Goal: Share content

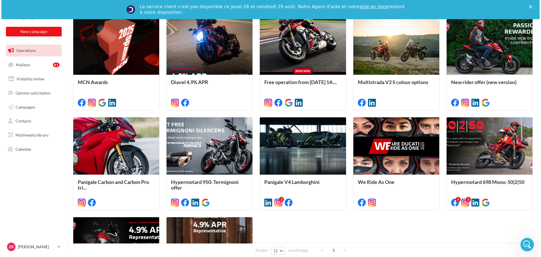
scroll to position [197, 0]
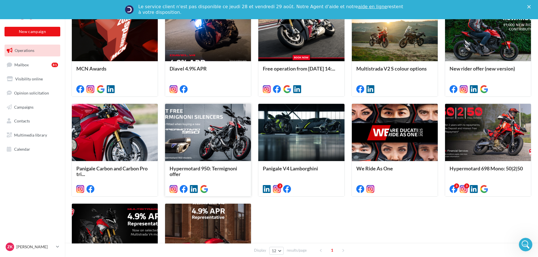
click at [201, 135] on div at bounding box center [208, 133] width 86 height 58
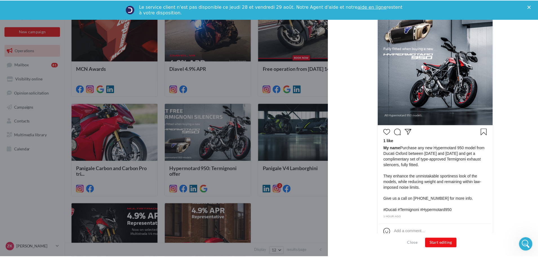
scroll to position [168, 0]
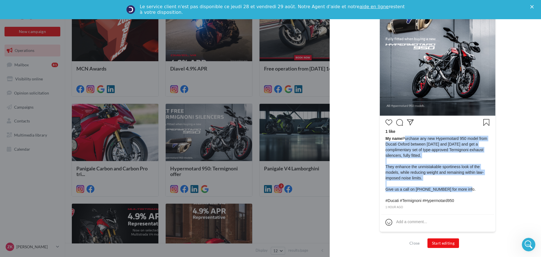
drag, startPoint x: 402, startPoint y: 138, endPoint x: 466, endPoint y: 189, distance: 82.2
click at [466, 189] on span "My name Purchase any new Hypermotard 950 model from Ducati Oxford between [DATE…" at bounding box center [437, 169] width 104 height 68
copy span "Purchase any new Hypermotard 950 model from Ducati Oxford between [DATE] and [D…"
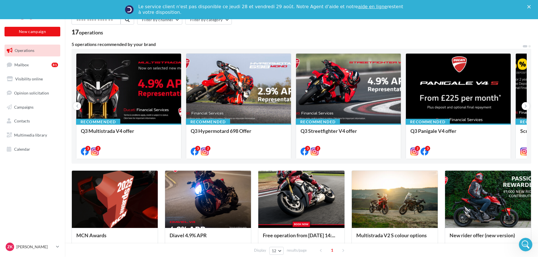
scroll to position [28, 0]
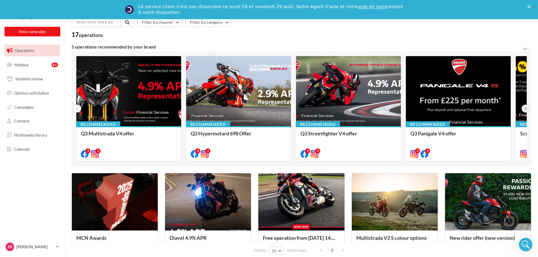
click at [526, 107] on icon at bounding box center [525, 109] width 3 height 6
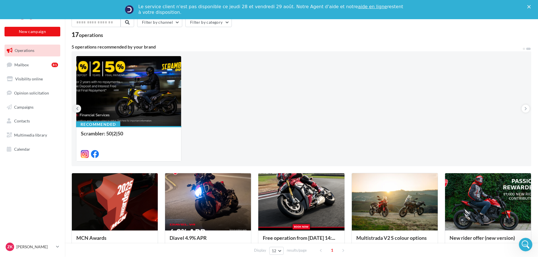
click at [75, 109] on button at bounding box center [77, 108] width 8 height 8
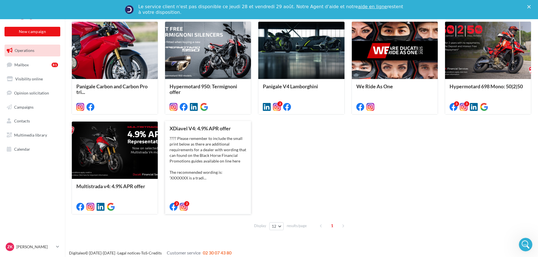
scroll to position [283, 0]
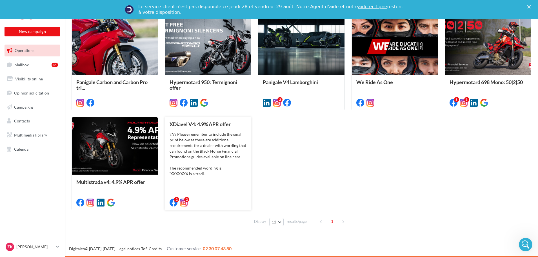
click at [219, 135] on div "???? Please remember to include the small print below as there are additional r…" at bounding box center [208, 153] width 77 height 45
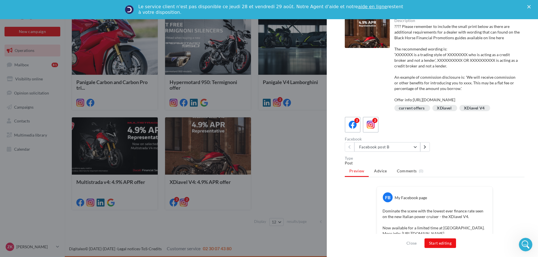
click at [301, 155] on div at bounding box center [269, 128] width 538 height 257
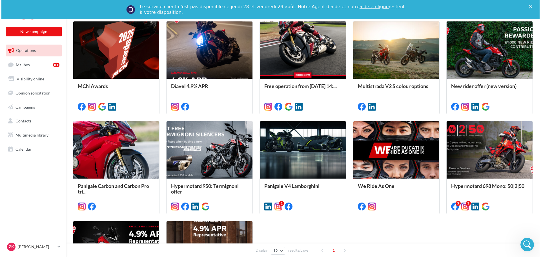
scroll to position [171, 0]
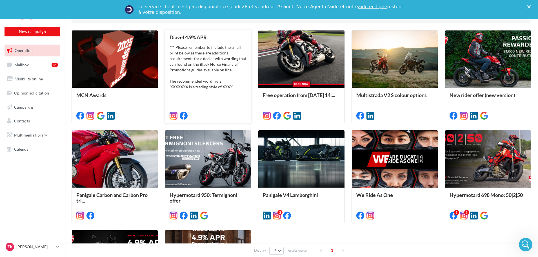
click at [196, 61] on div "*** Please remember to include the small print below as there are additional re…" at bounding box center [208, 67] width 77 height 45
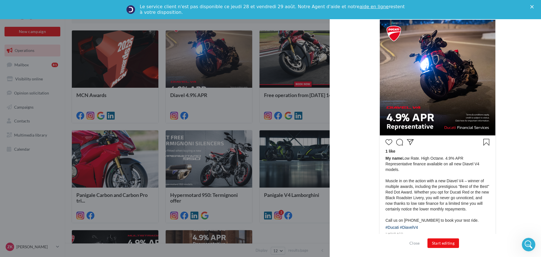
scroll to position [169, 0]
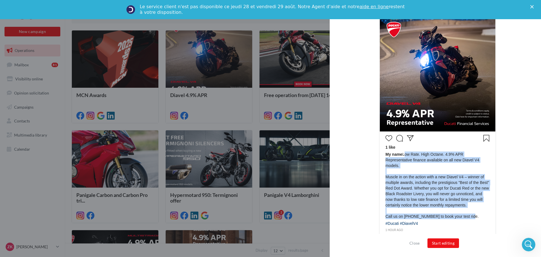
drag, startPoint x: 401, startPoint y: 154, endPoint x: 471, endPoint y: 211, distance: 89.9
click at [471, 211] on span "My name Low Rate. High Octane. 4.9% APR Representative finance available on all…" at bounding box center [437, 185] width 104 height 68
copy span "Low Rate. High Octane. 4.9% APR Representative finance available on all new Dia…"
